Goal: Transaction & Acquisition: Purchase product/service

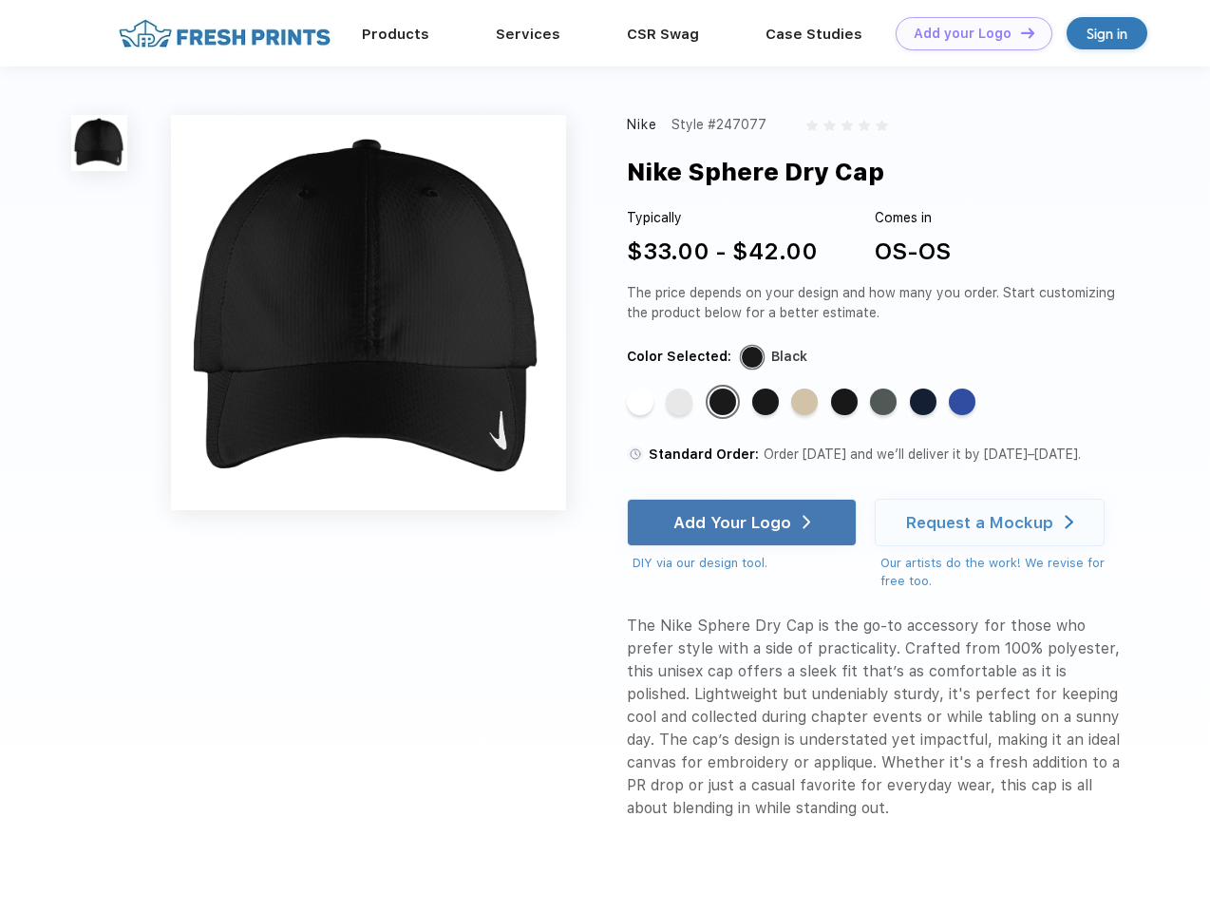
click at [967, 33] on link "Add your Logo Design Tool" at bounding box center [974, 33] width 157 height 33
click at [0, 0] on div "Design Tool" at bounding box center [0, 0] width 0 height 0
click at [1019, 32] on link "Add your Logo Design Tool" at bounding box center [974, 33] width 157 height 33
click at [100, 142] on img at bounding box center [99, 143] width 56 height 56
click at [642, 403] on div "Standard Color" at bounding box center [640, 401] width 27 height 27
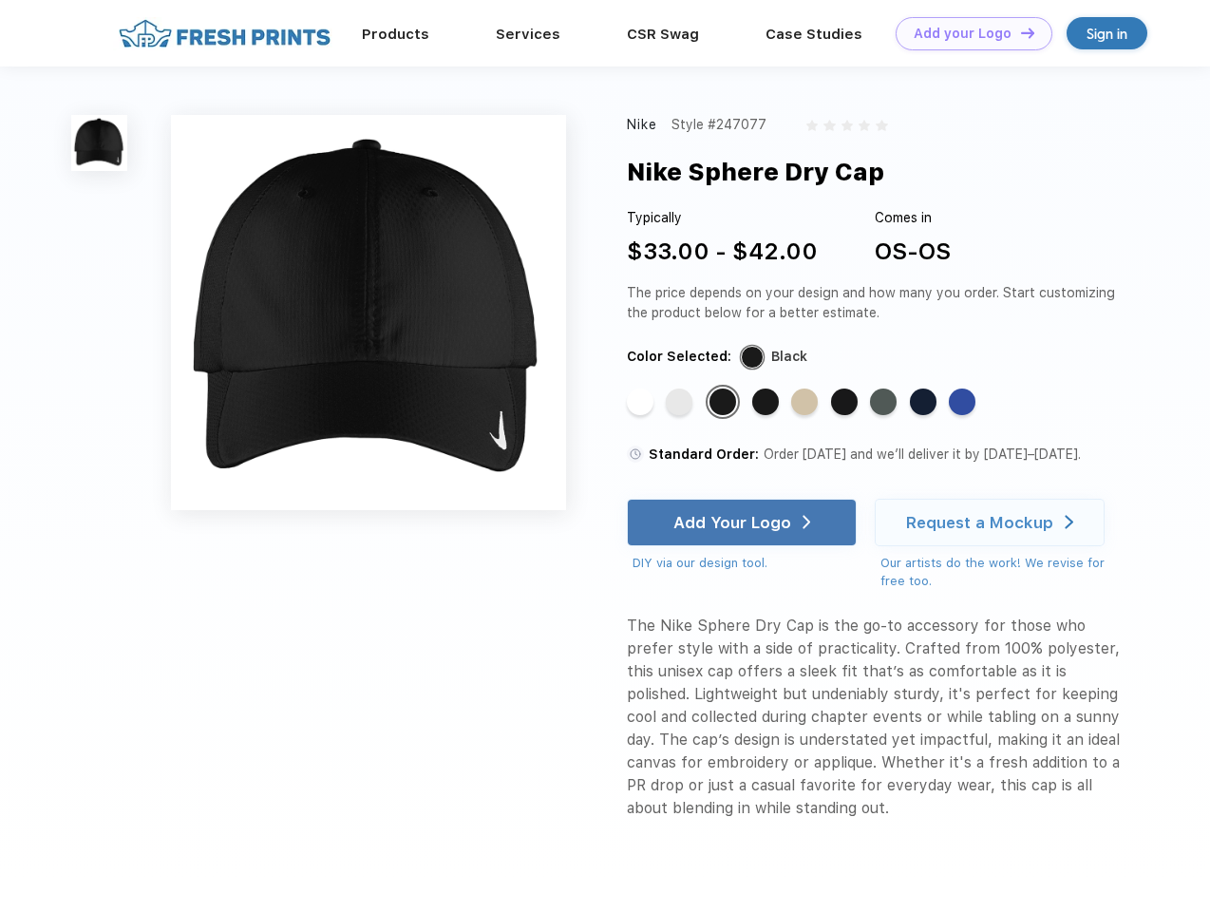
click at [681, 403] on div "Standard Color" at bounding box center [679, 401] width 27 height 27
click at [725, 403] on div "Standard Color" at bounding box center [723, 401] width 27 height 27
click at [767, 403] on div "Standard Color" at bounding box center [765, 401] width 27 height 27
click at [806, 403] on div "Standard Color" at bounding box center [804, 401] width 27 height 27
click at [846, 403] on div "Standard Color" at bounding box center [844, 401] width 27 height 27
